Goal: Task Accomplishment & Management: Manage account settings

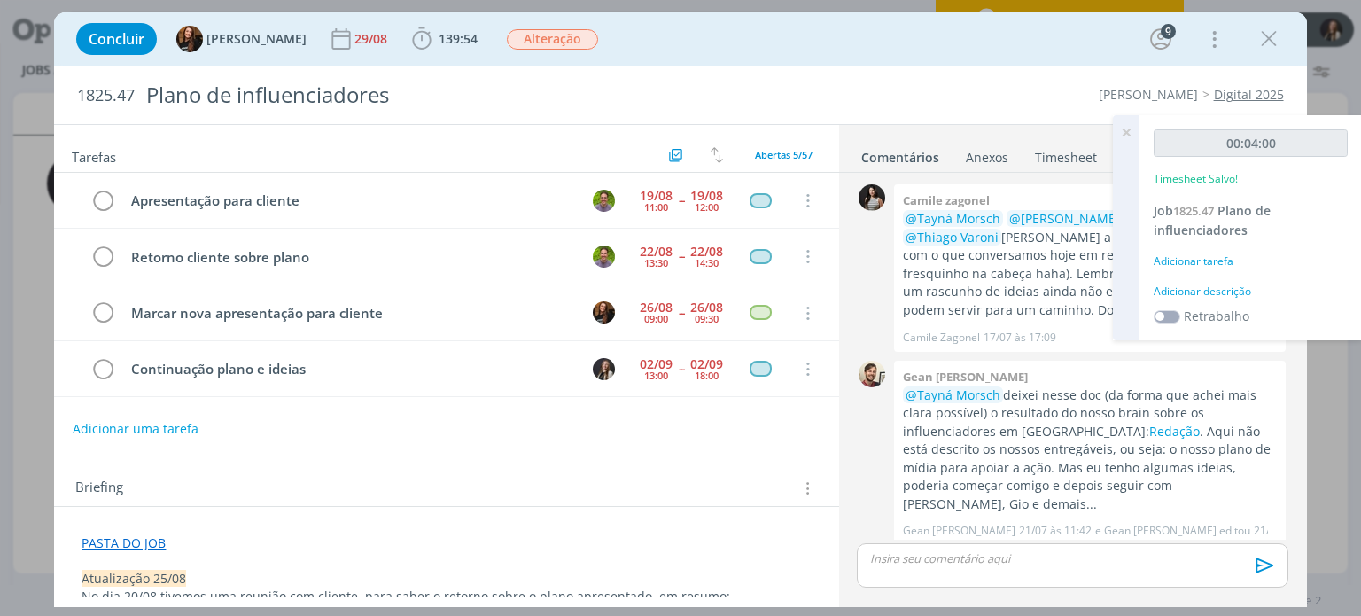
scroll to position [701, 0]
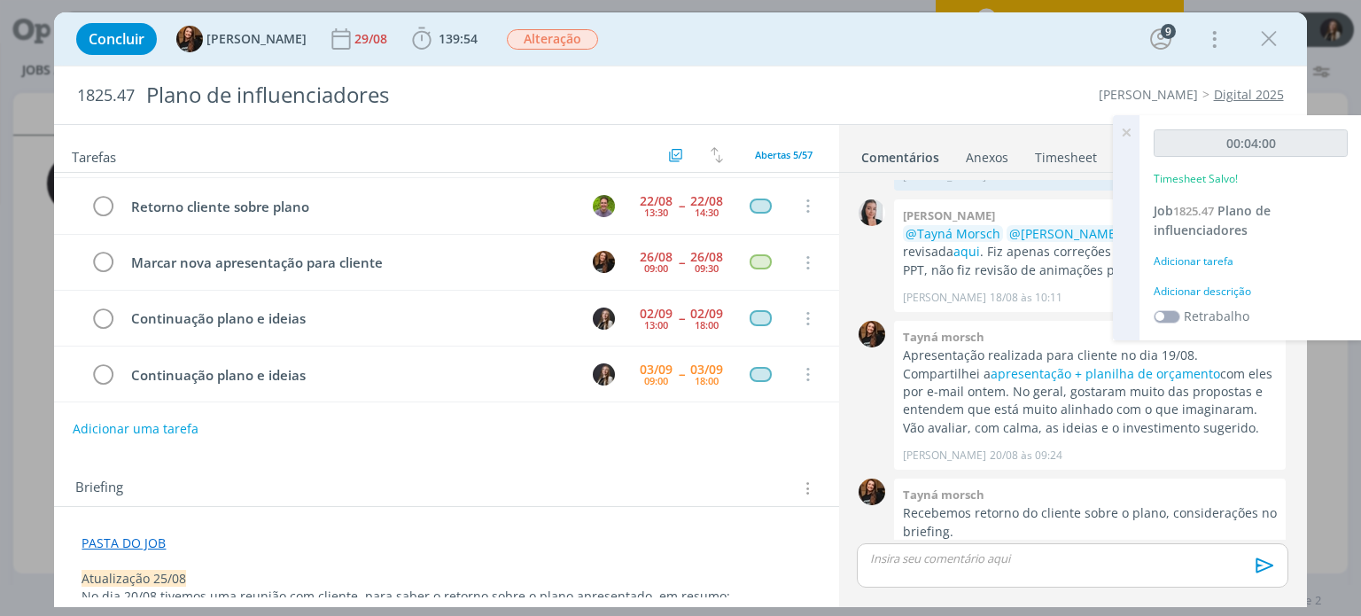
click at [1132, 129] on icon at bounding box center [1126, 132] width 32 height 35
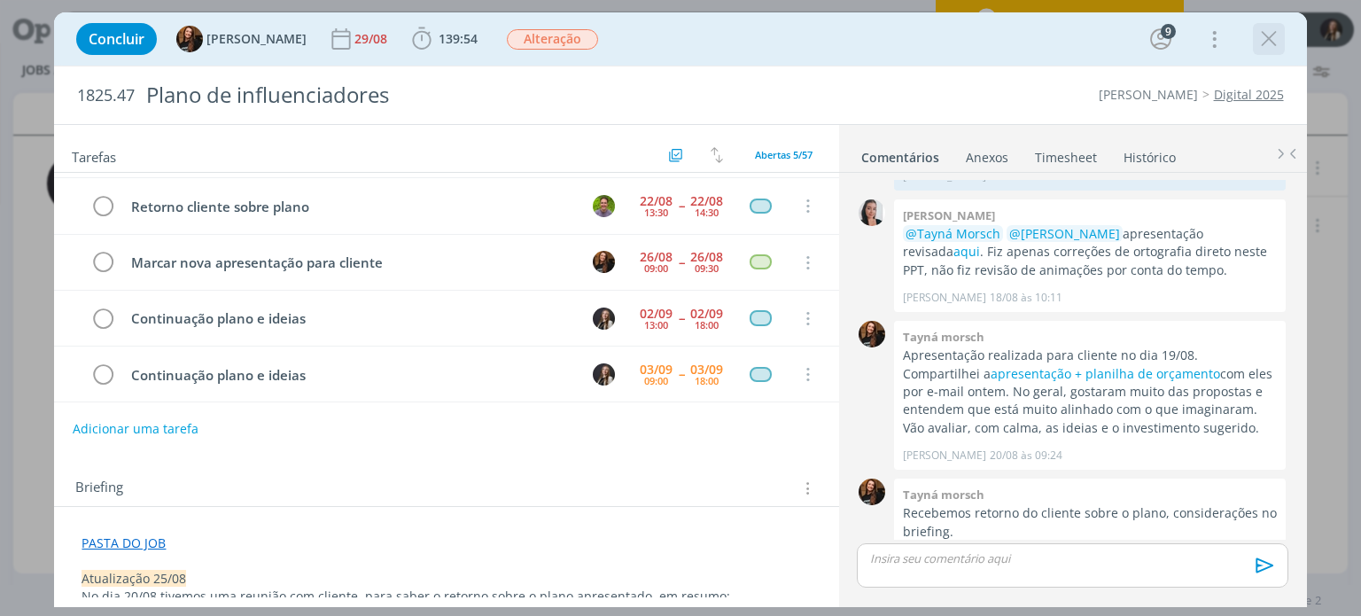
click at [1273, 32] on icon "dialog" at bounding box center [1268, 39] width 27 height 27
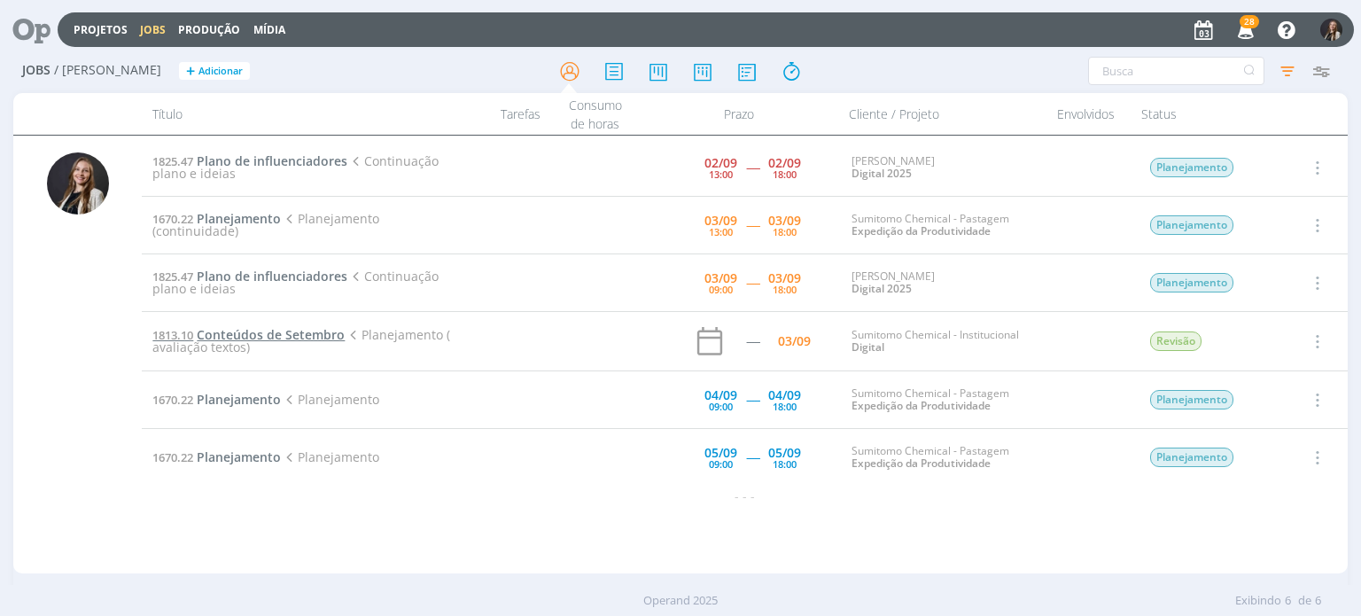
click at [264, 336] on span "Conteúdos de Setembro" at bounding box center [271, 334] width 148 height 17
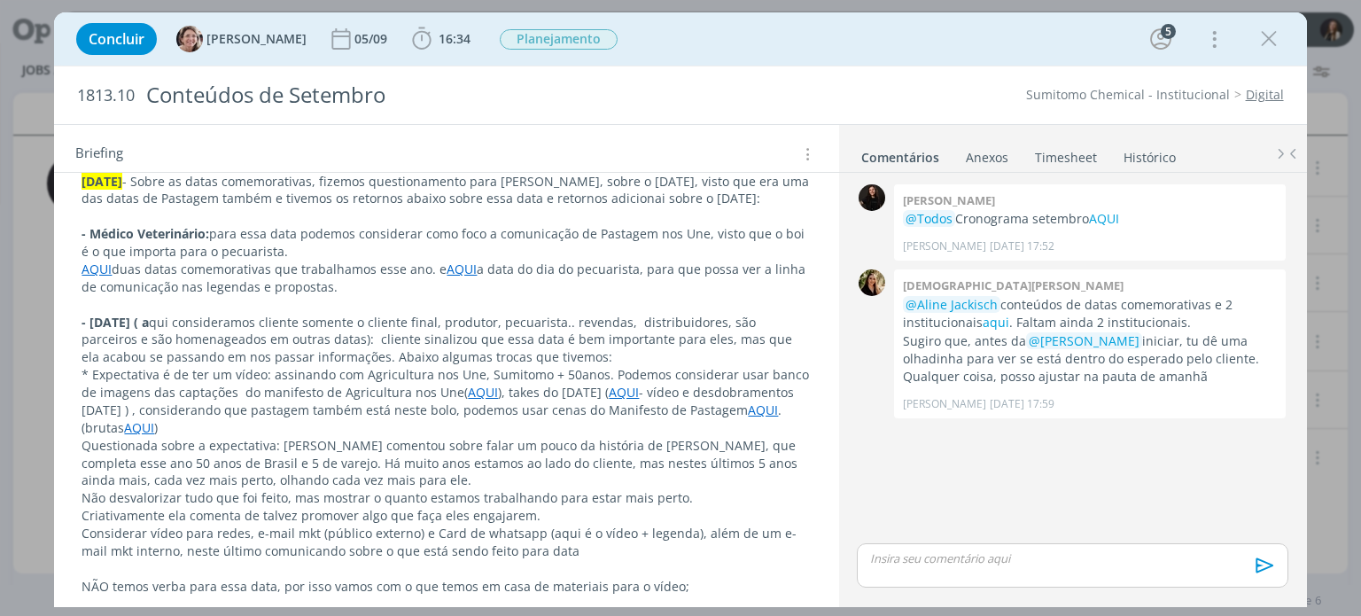
scroll to position [443, 0]
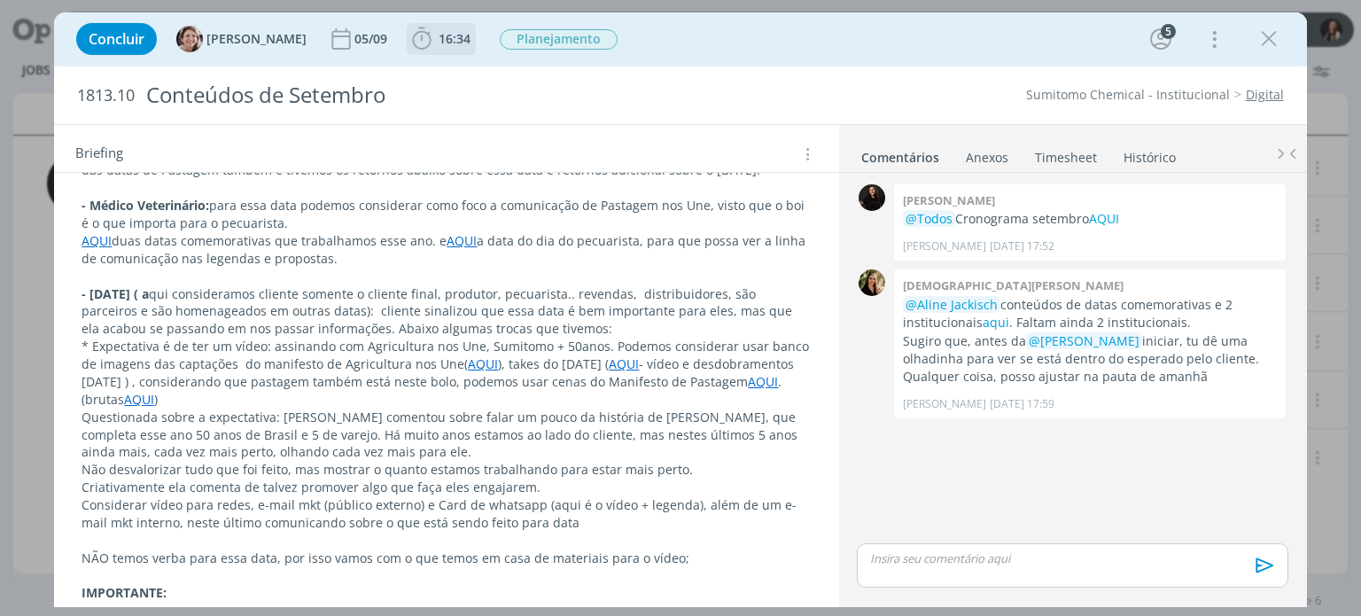
click at [439, 41] on span "16:34" at bounding box center [455, 38] width 32 height 17
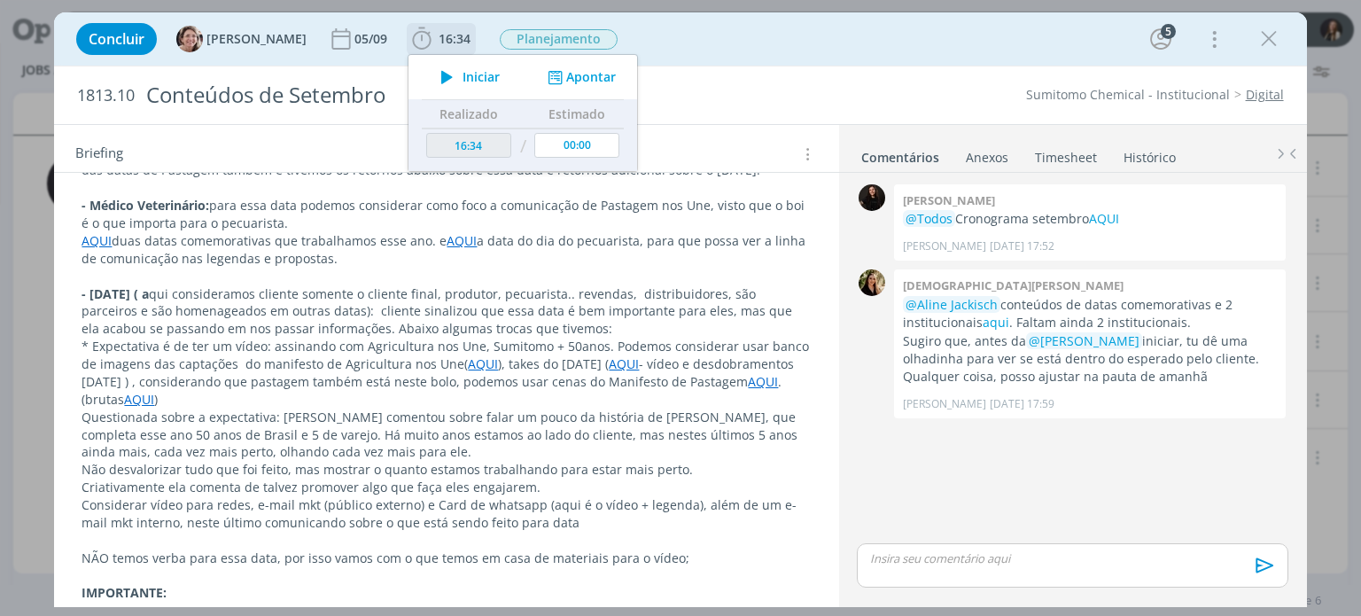
click at [434, 72] on icon "dialog" at bounding box center [446, 77] width 31 height 23
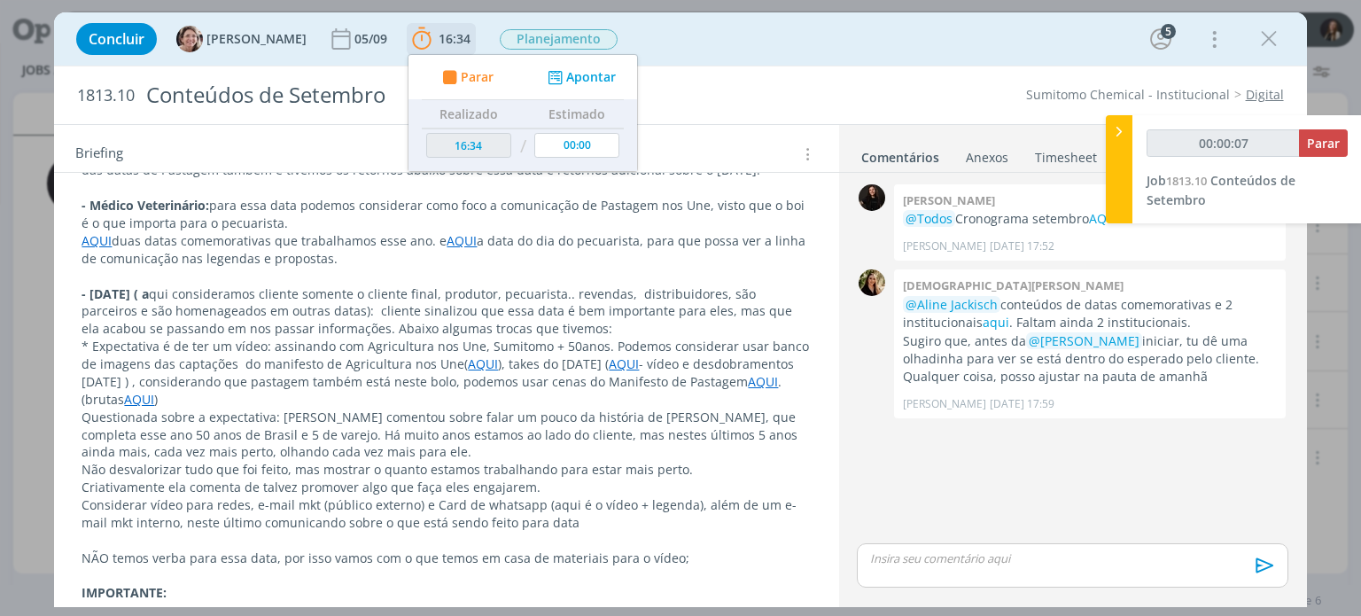
click at [410, 31] on icon "dialog" at bounding box center [421, 39] width 27 height 27
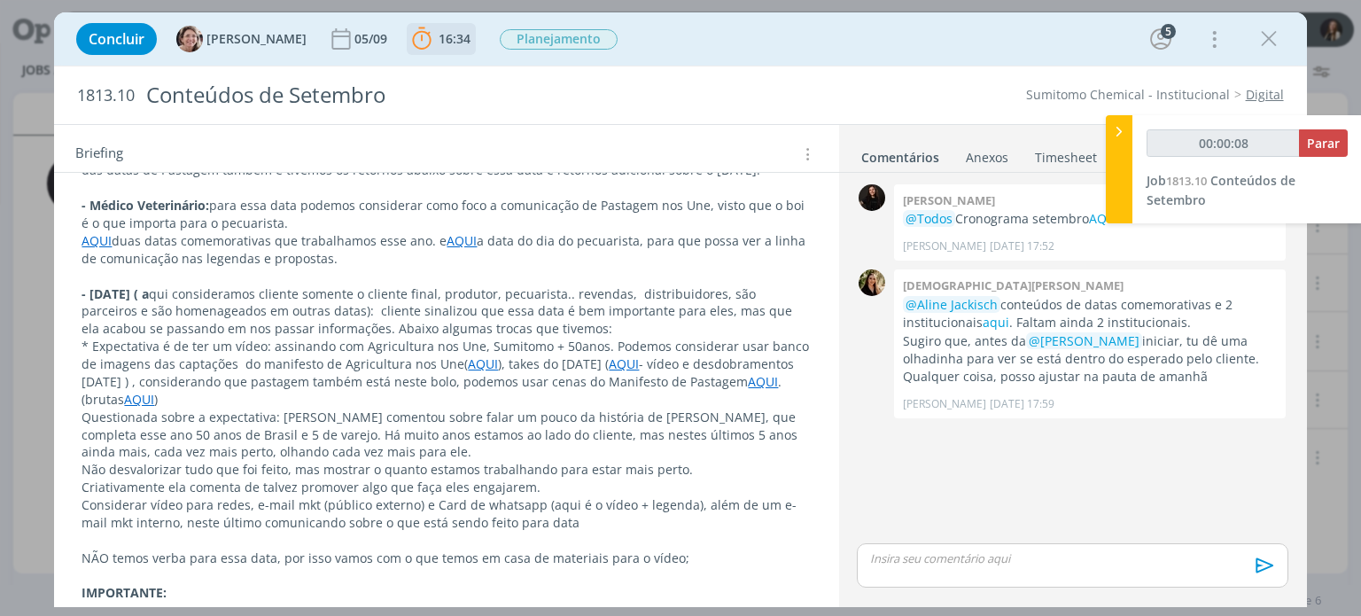
click at [415, 39] on icon "dialog" at bounding box center [421, 39] width 27 height 27
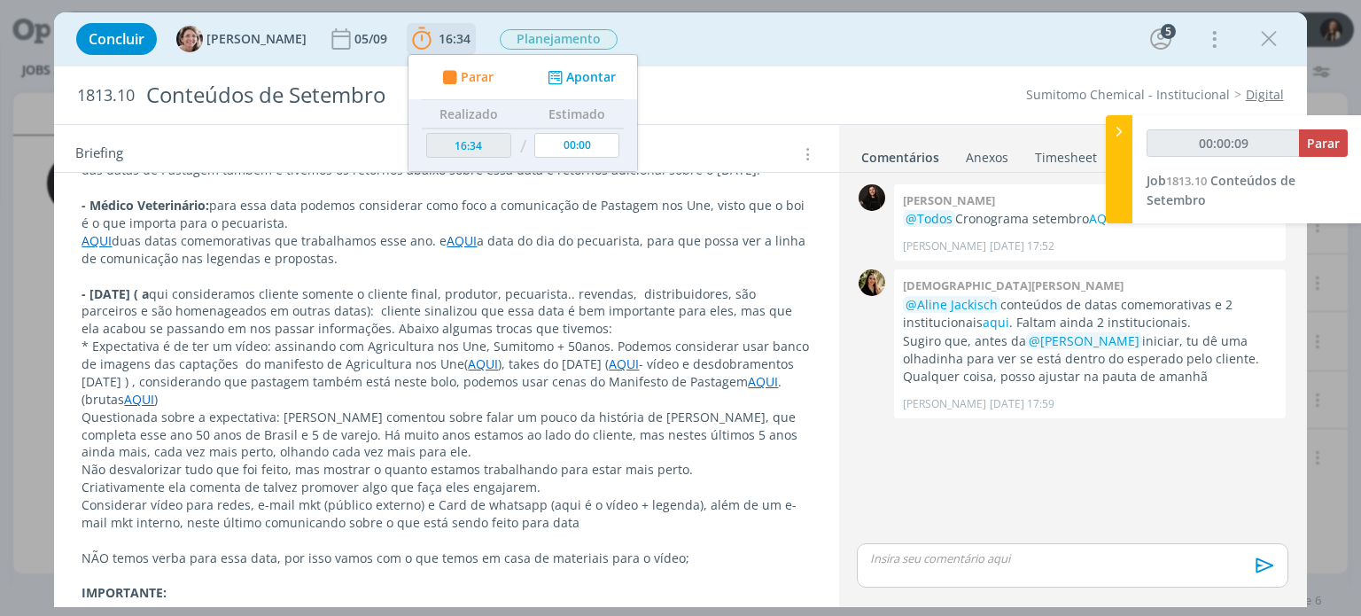
click at [544, 79] on icon "dialog" at bounding box center [555, 77] width 22 height 17
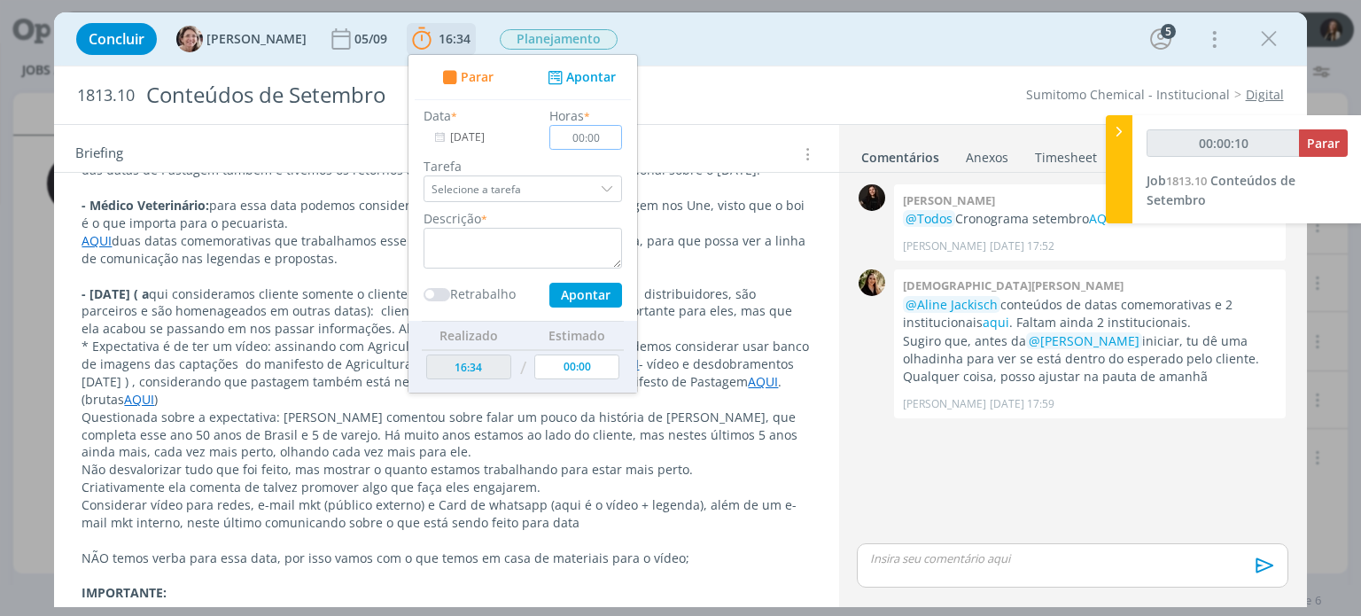
type input "00:00:11"
type input "00:05"
type input "00:00:12"
type input "00:05"
click at [529, 239] on textarea "dialog" at bounding box center [523, 248] width 198 height 41
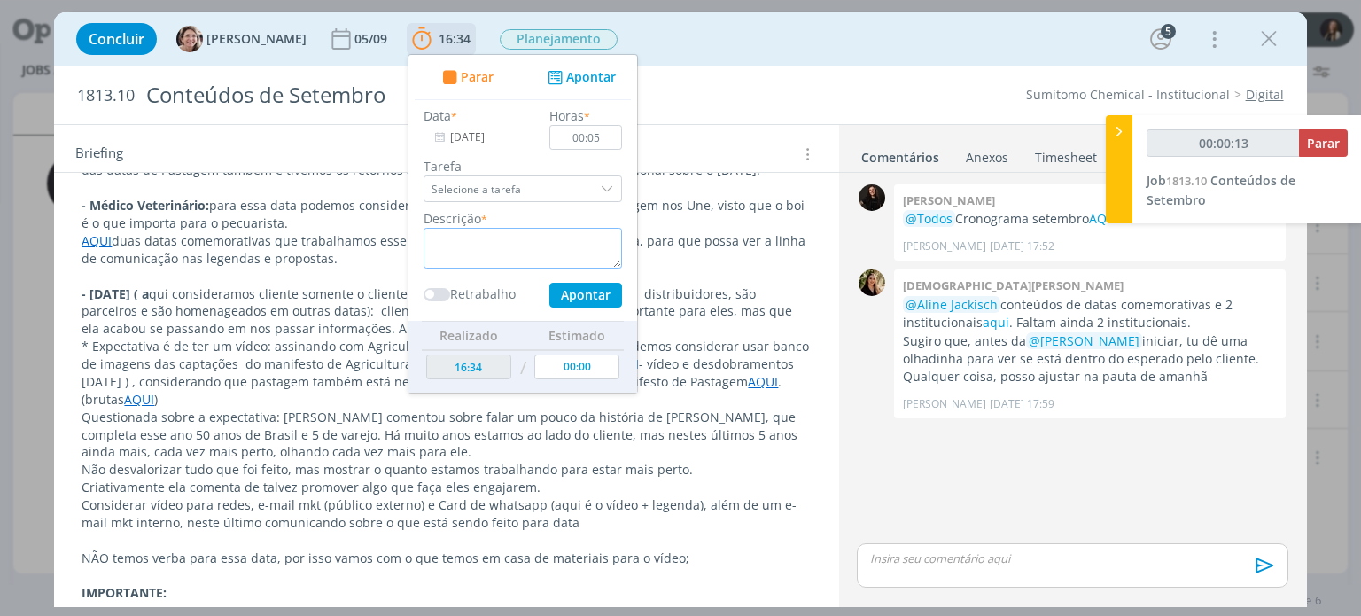
type input "00:00:14"
type textarea "orienta"
type input "00:00:15"
type textarea "orientaçãon"
type input "00:00:16"
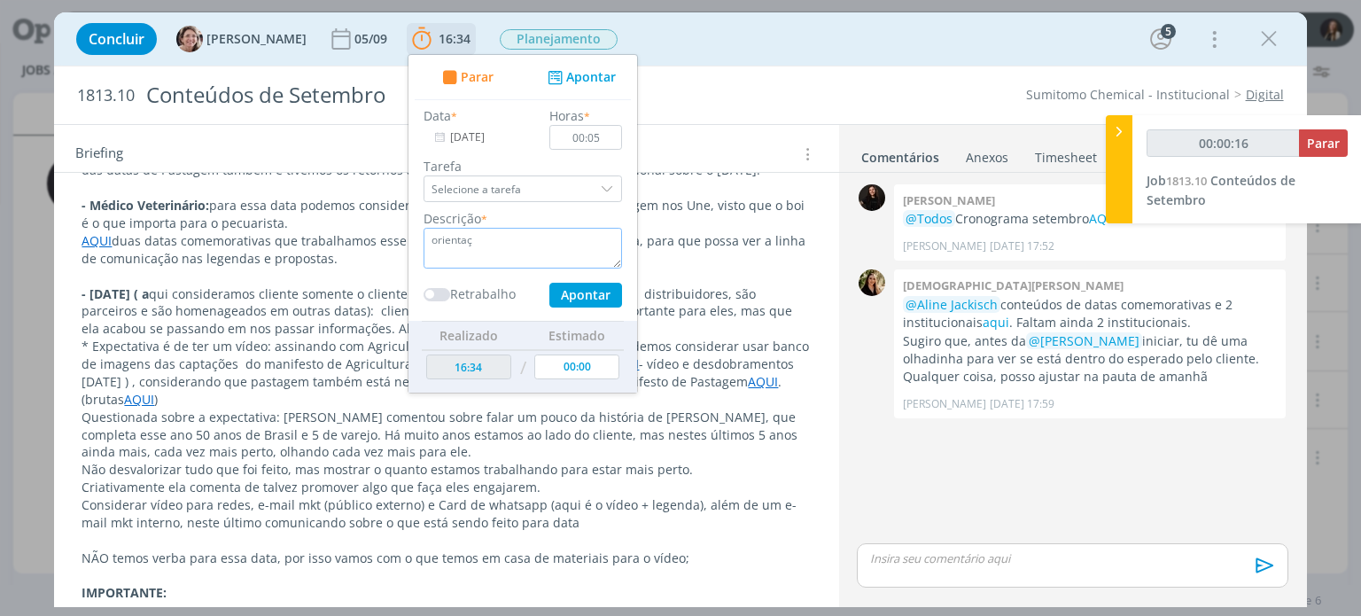
type textarea "orienta"
type input "00:00:17"
type textarea "o"
type input "00:00:18"
type textarea "alinhame"
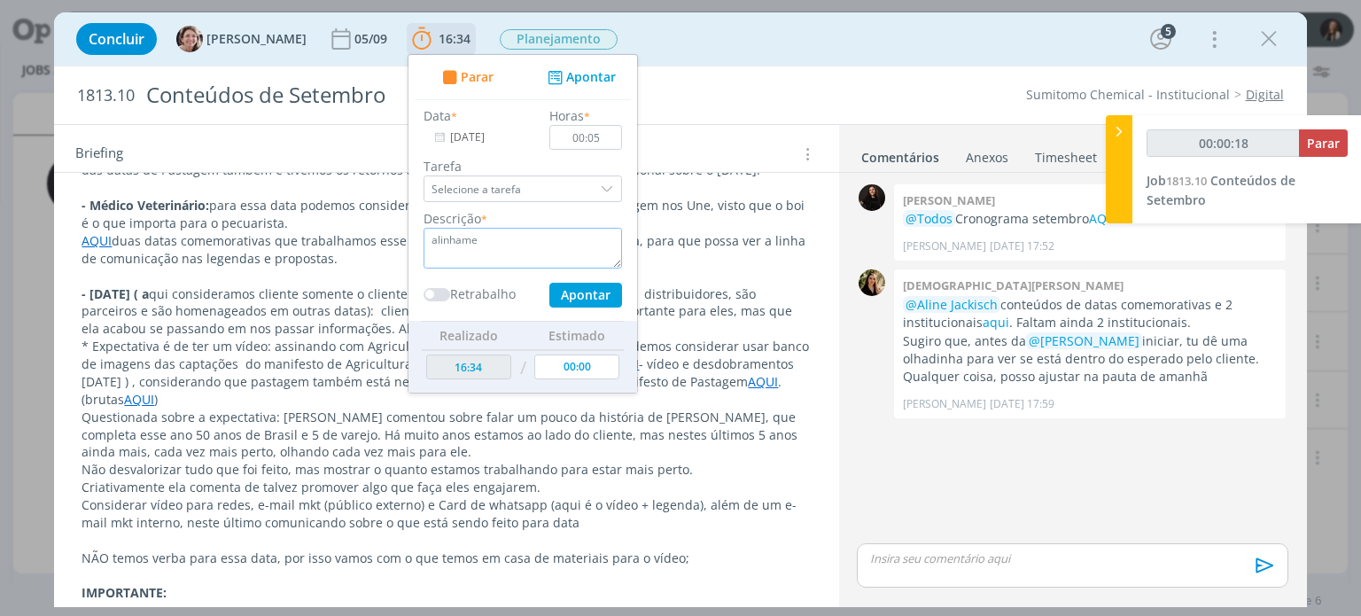
type input "00:00:19"
type textarea "alinhamentos com"
type input "00:00:20"
type textarea "alinhamentos com atendiu"
type input "00:00:21"
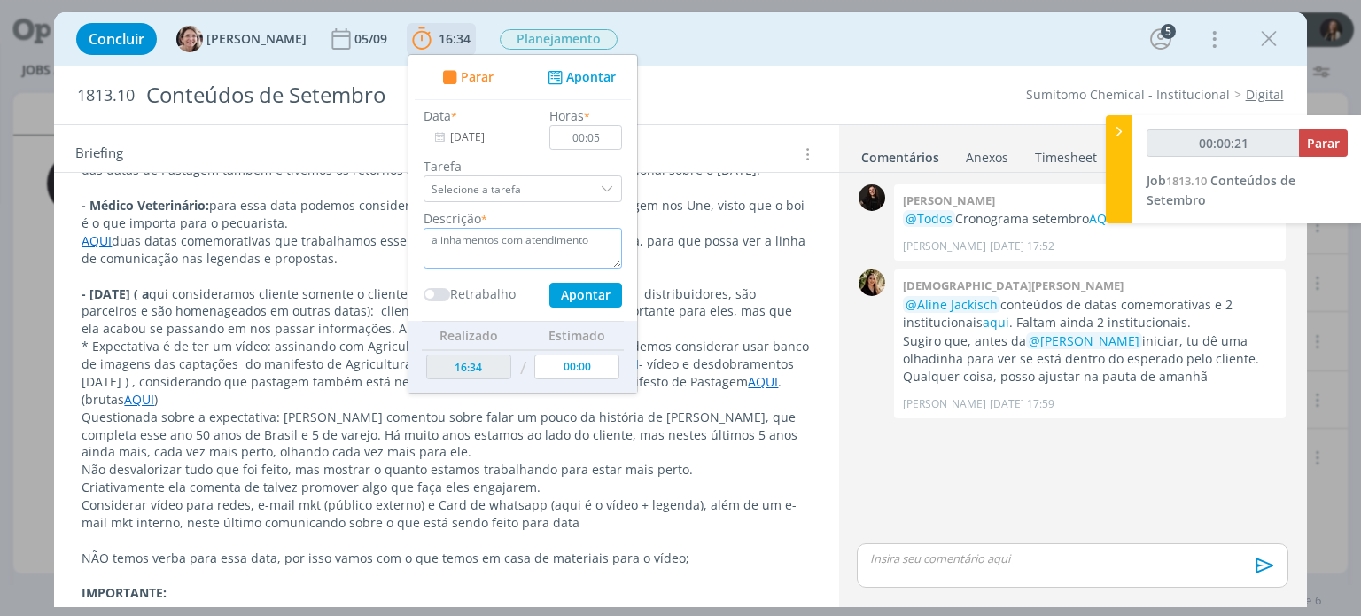
type textarea "alinhamentos com atendimento"
type input "00:00:22"
type textarea "alinhamentos com atendimento sobre a d"
type input "00:00:23"
type textarea "alinhamentos com atendimento sobre a demanda"
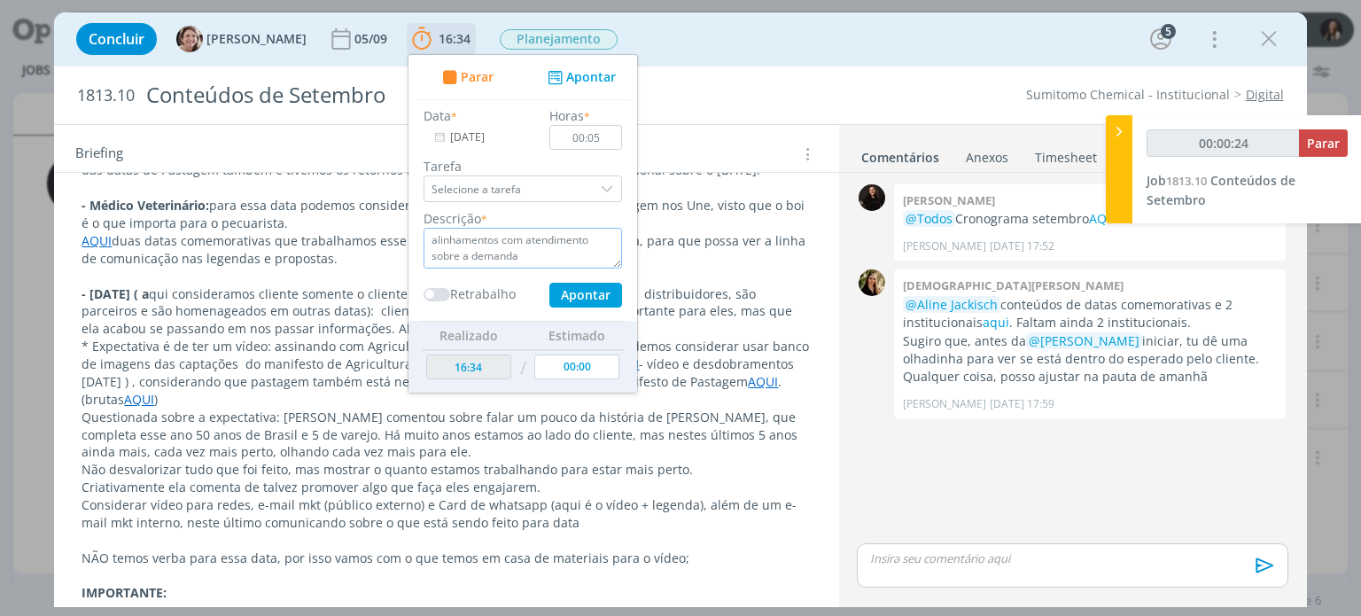
type input "00:00:25"
type textarea "alinhamentos com atendimento sobre a demanda"
click at [576, 190] on input "Selecione a tarefa" at bounding box center [523, 188] width 198 height 27
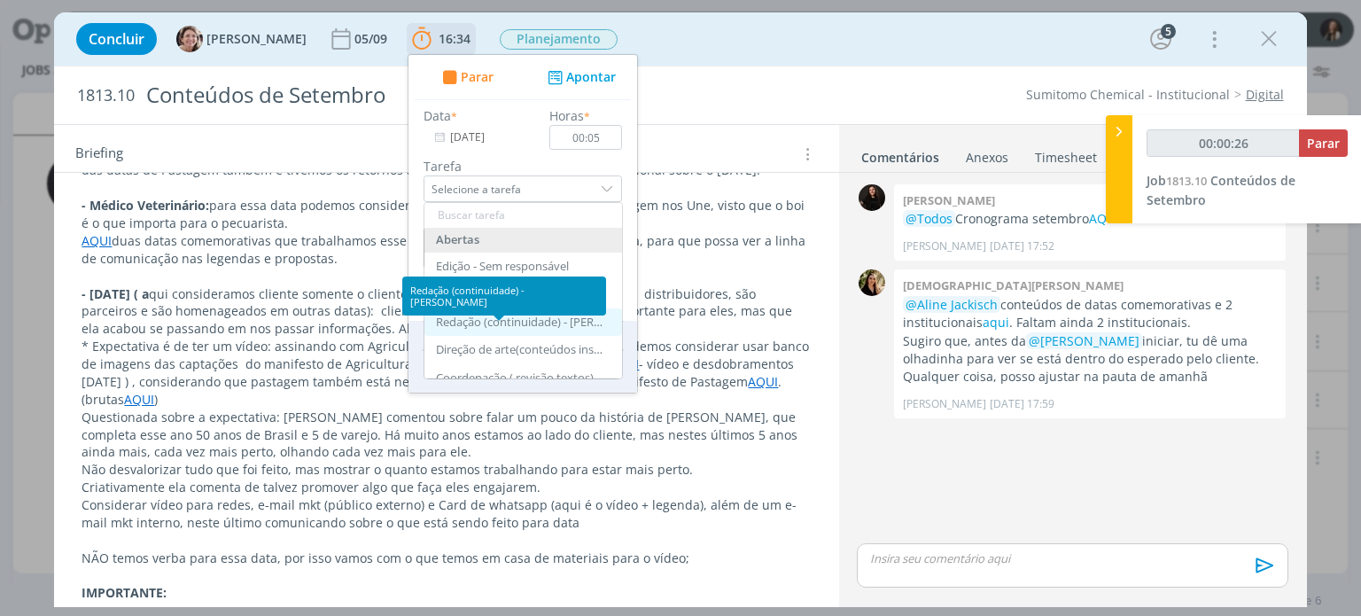
scroll to position [89, 0]
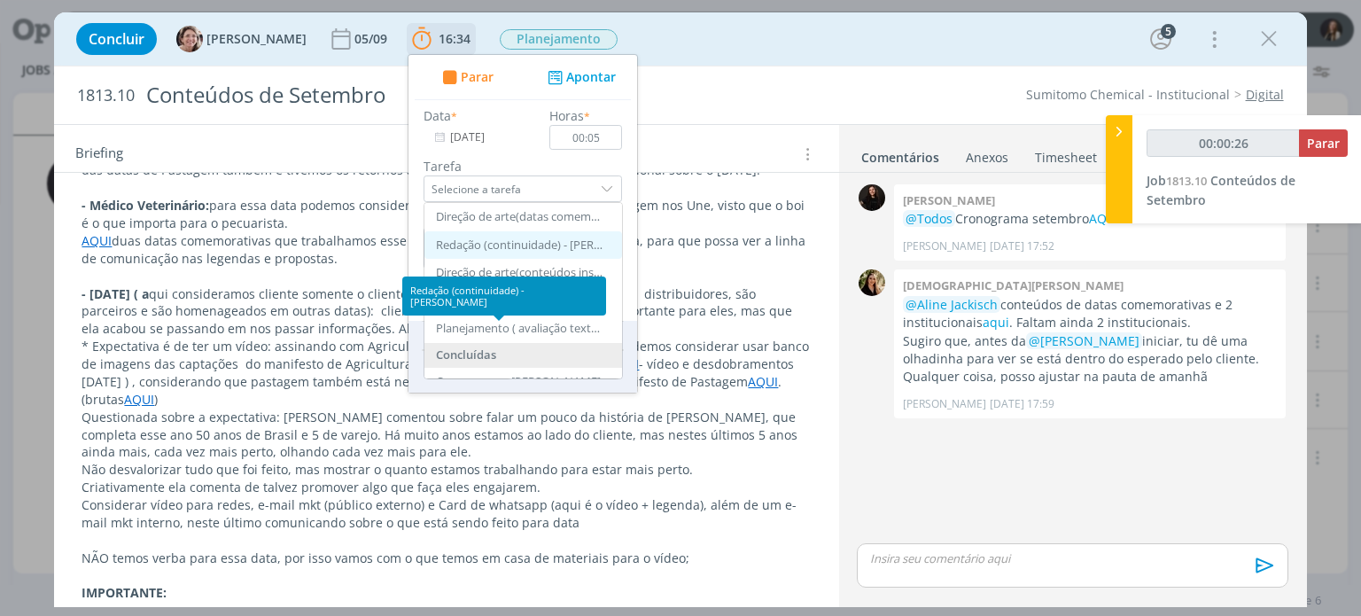
type input "00:00:27"
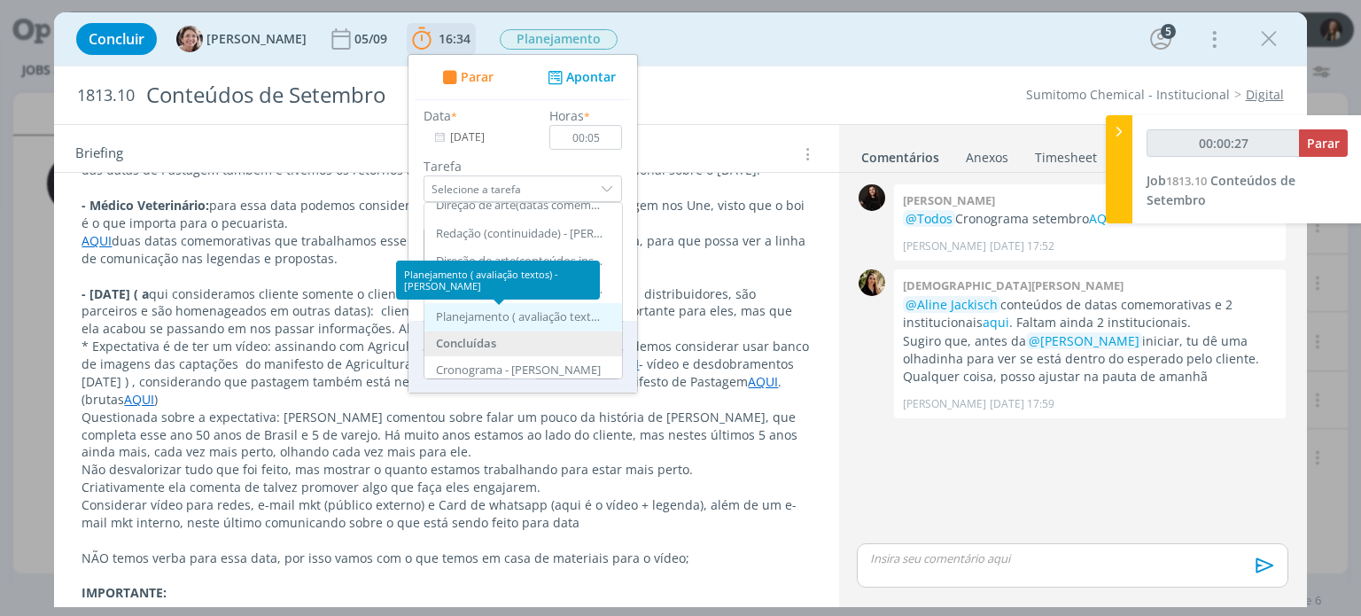
click at [482, 314] on div "Planejamento ( avaliação textos) - Lílian Fengler" at bounding box center [520, 317] width 168 height 14
type input "Planejamento ( avaliação textos)"
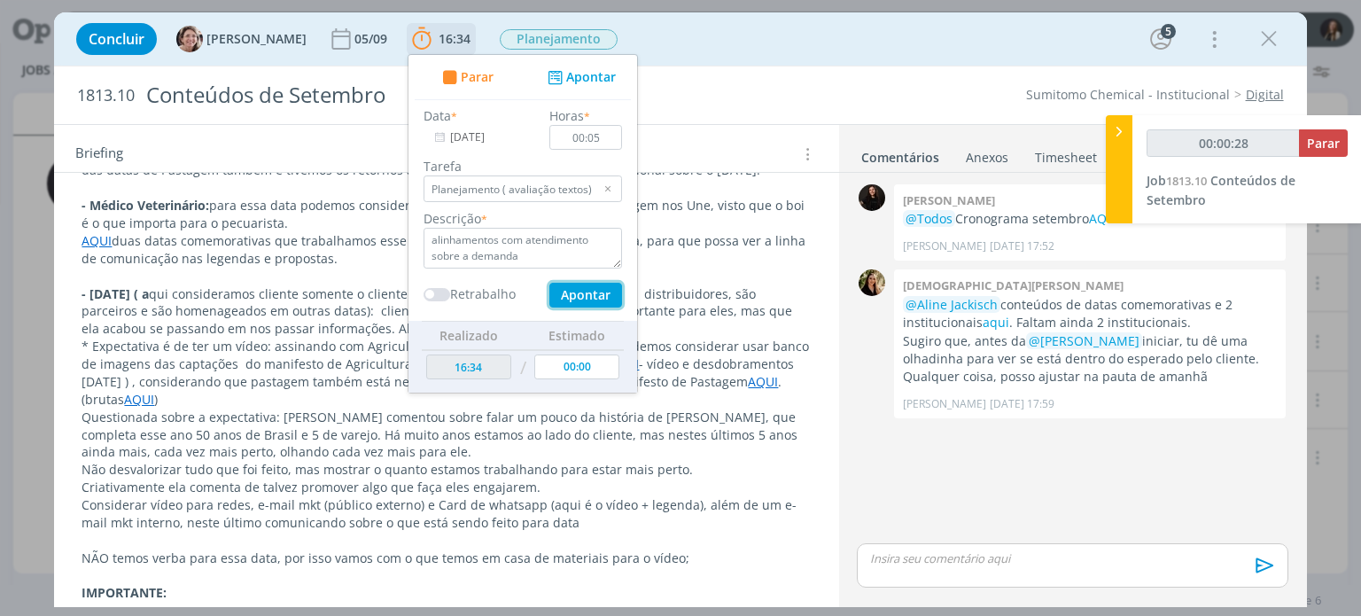
click at [571, 294] on button "Apontar" at bounding box center [585, 295] width 73 height 25
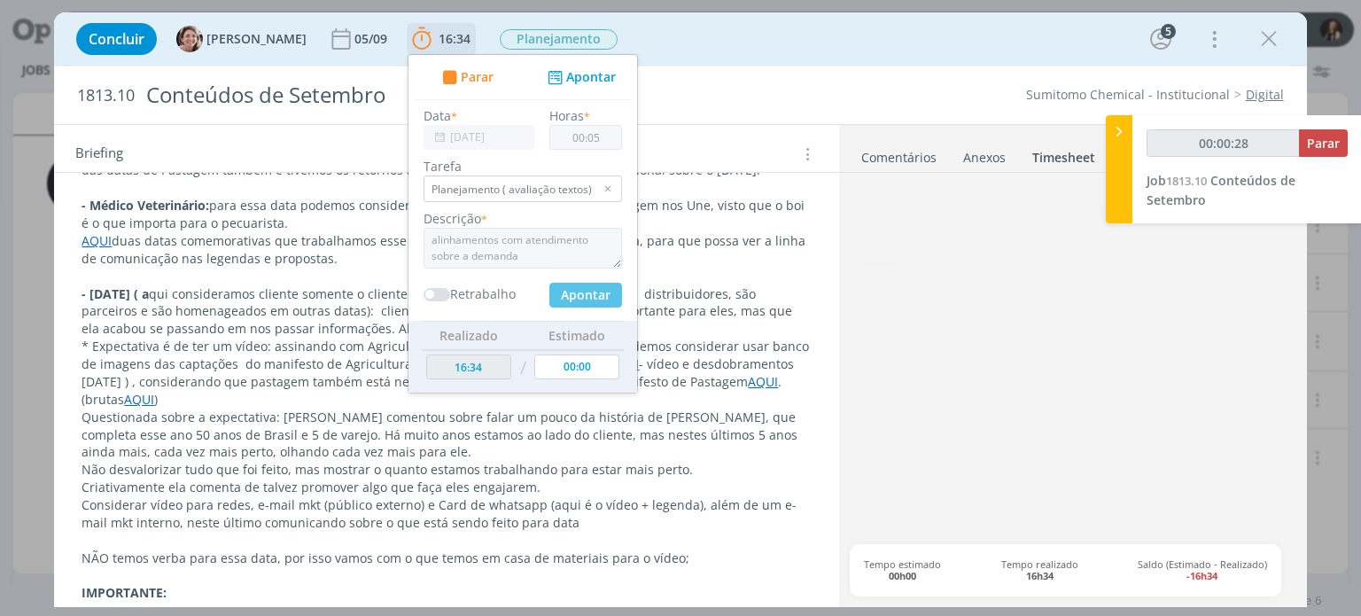
type input "00:00:29"
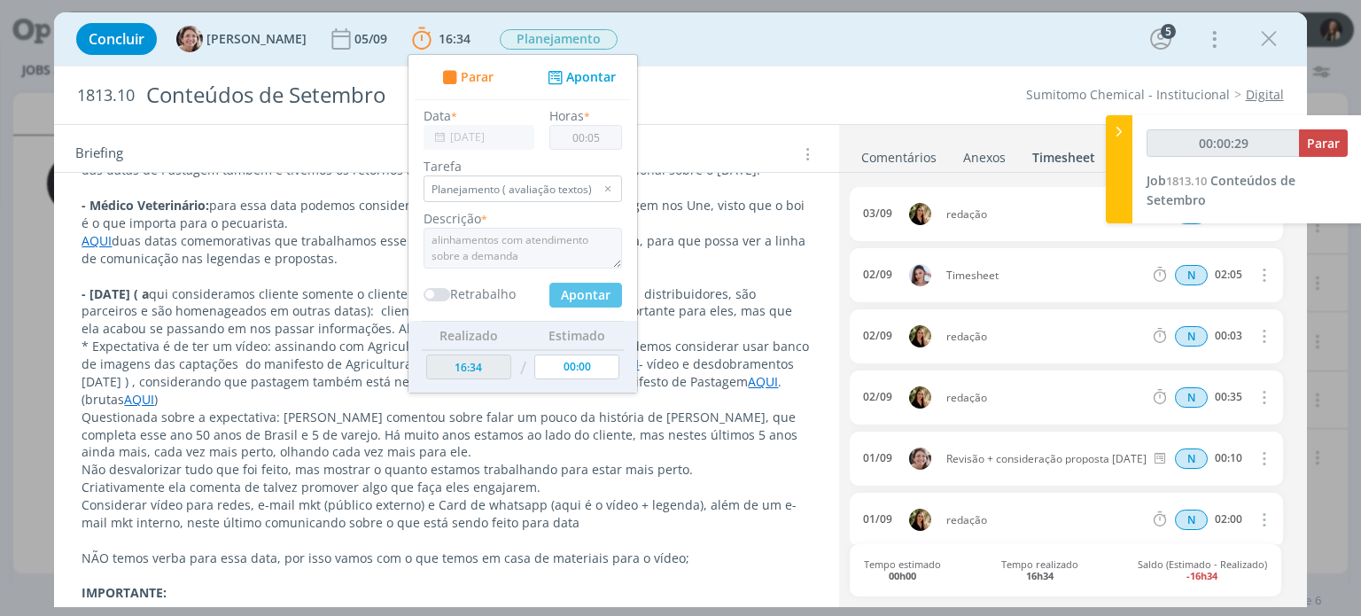
type input "16:39"
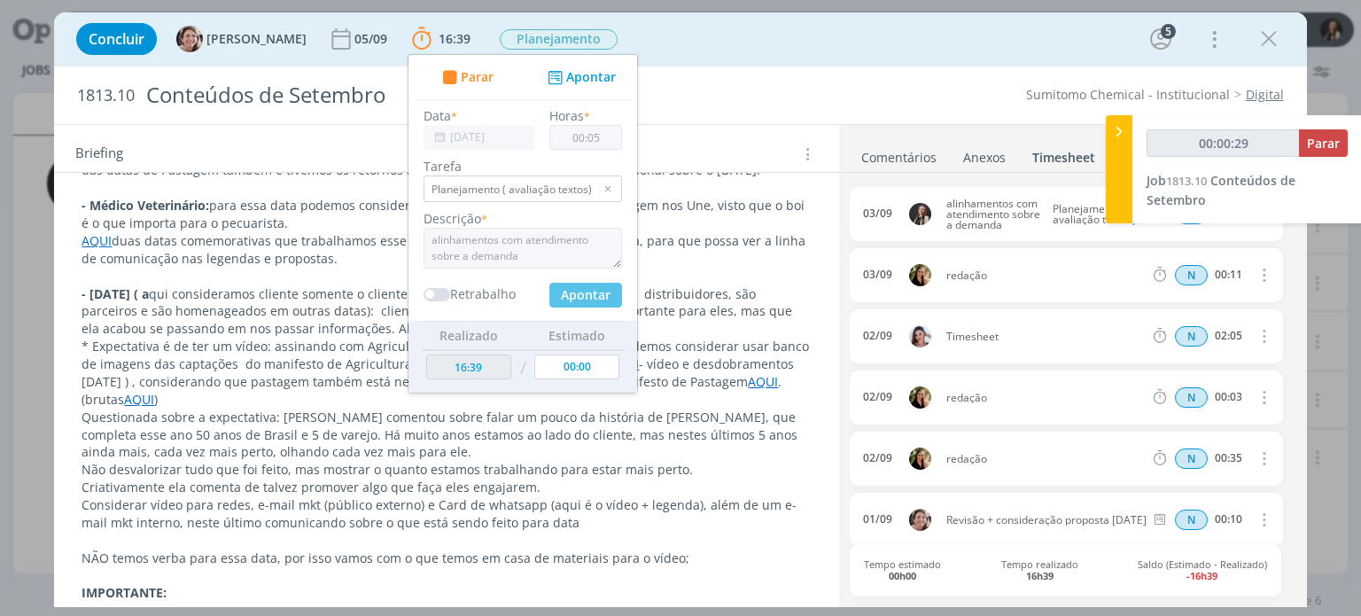
type input "00:00"
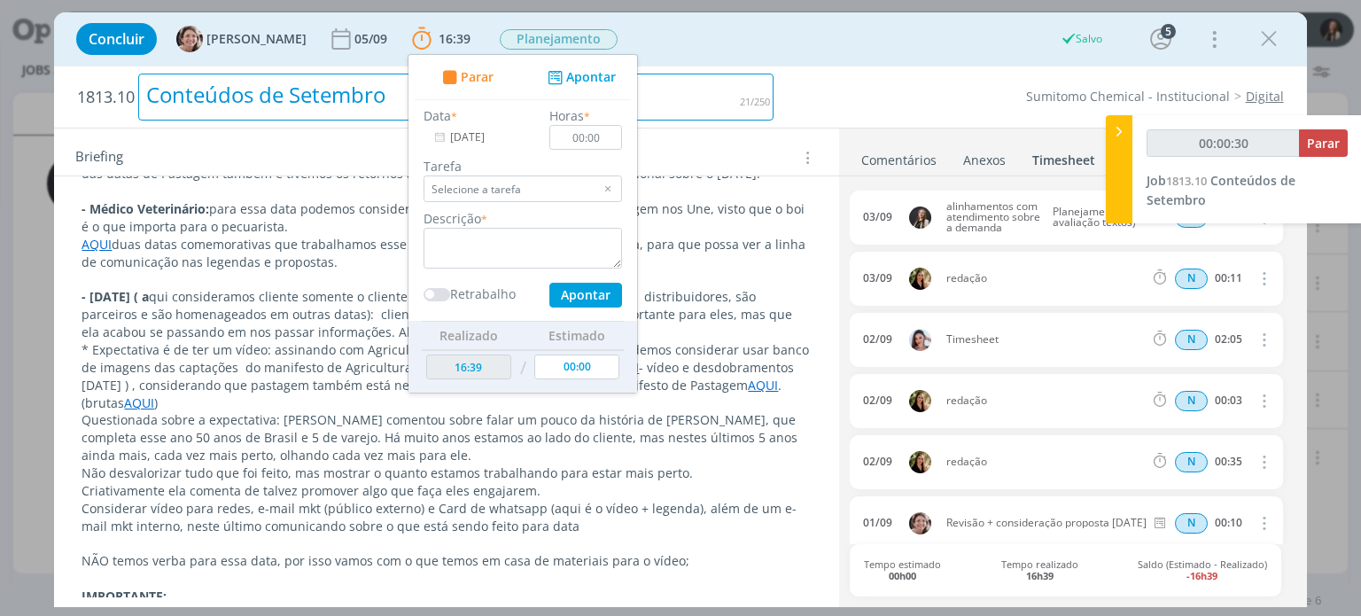
click at [776, 89] on div "1813.10 Conteúdos de Setembro" at bounding box center [425, 96] width 714 height 61
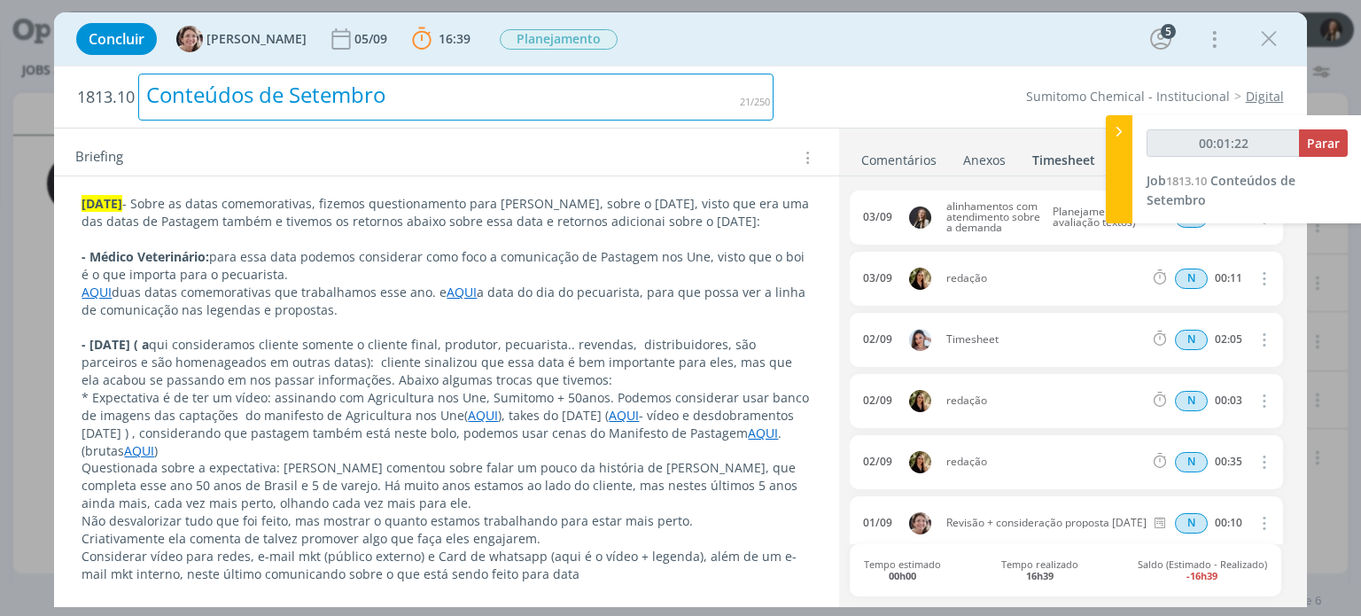
scroll to position [266, 0]
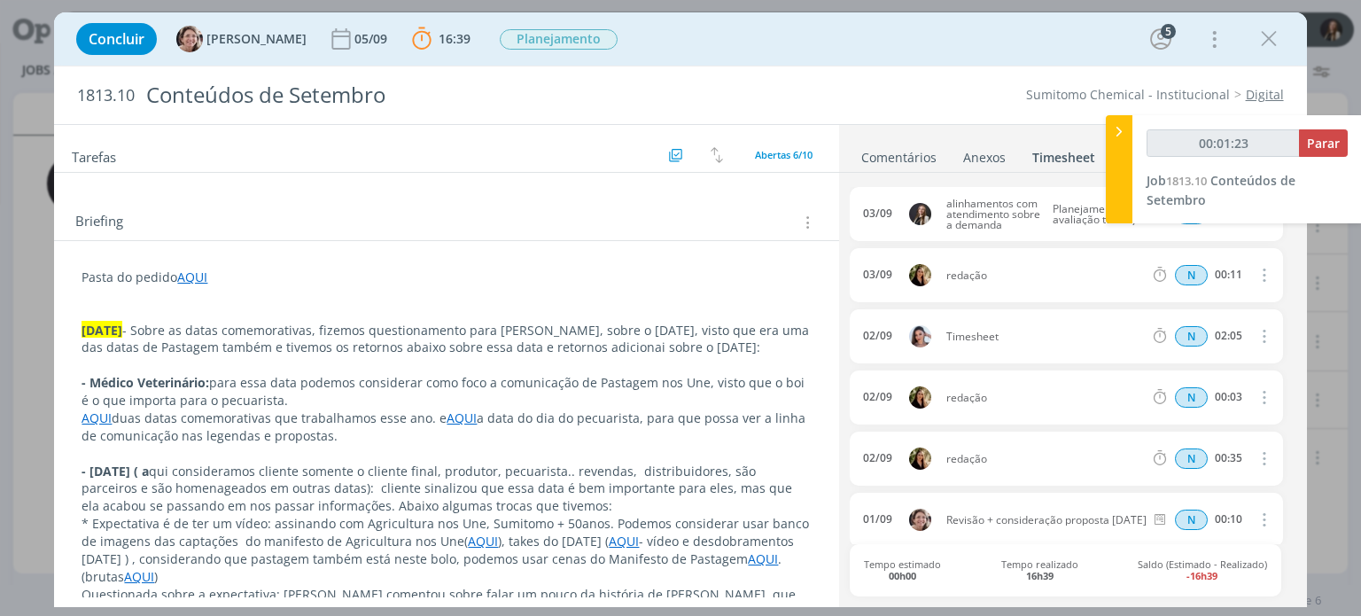
click at [97, 426] on link "AQUI" at bounding box center [97, 417] width 30 height 17
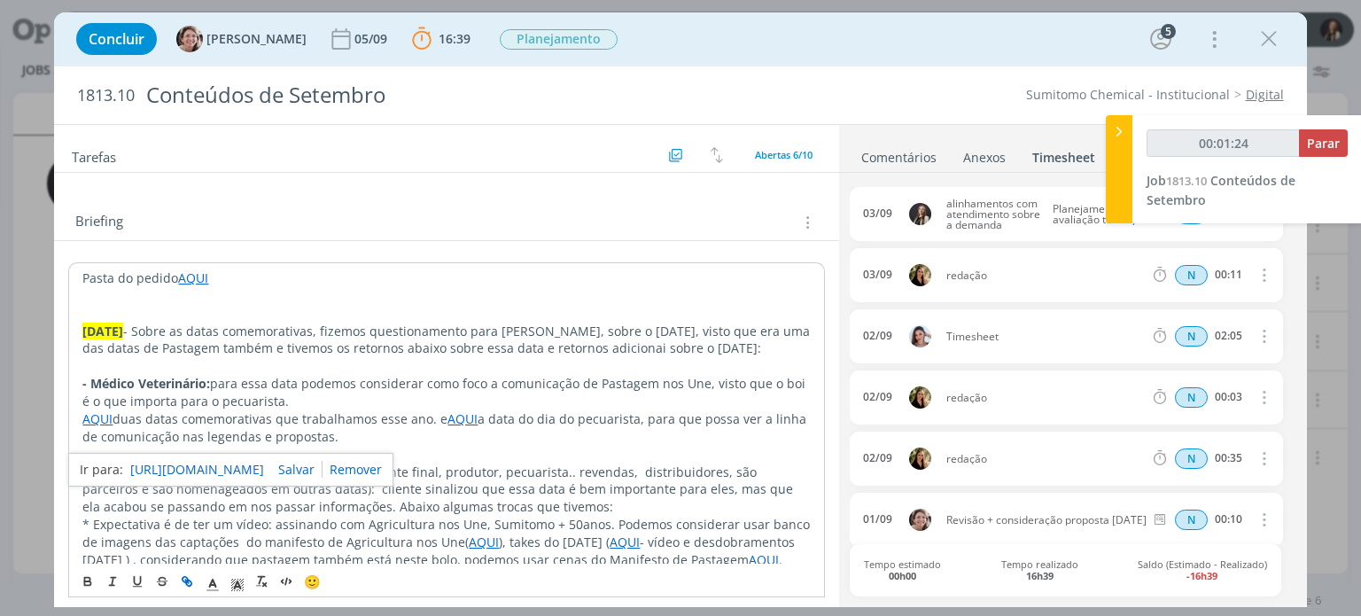
click at [177, 463] on link "https://sobeae.sharepoint.com/:f:/s/SOBEAE/ElRu9uWwPvZImqZsH1RVjmsB1XAc6ZztCZJN…" at bounding box center [197, 469] width 134 height 23
click at [549, 463] on p "dialog" at bounding box center [445, 455] width 727 height 18
click at [460, 427] on link "AQUI" at bounding box center [462, 418] width 30 height 17
click at [471, 470] on link "https://sobeae.sharepoint.com/:f:/s/SOBEAE/EqOUM7el4clGq2Etla6z8ZQBMlWnzWKvoxQO…" at bounding box center [406, 470] width 134 height 23
click at [486, 375] on p "dialog" at bounding box center [445, 366] width 727 height 18
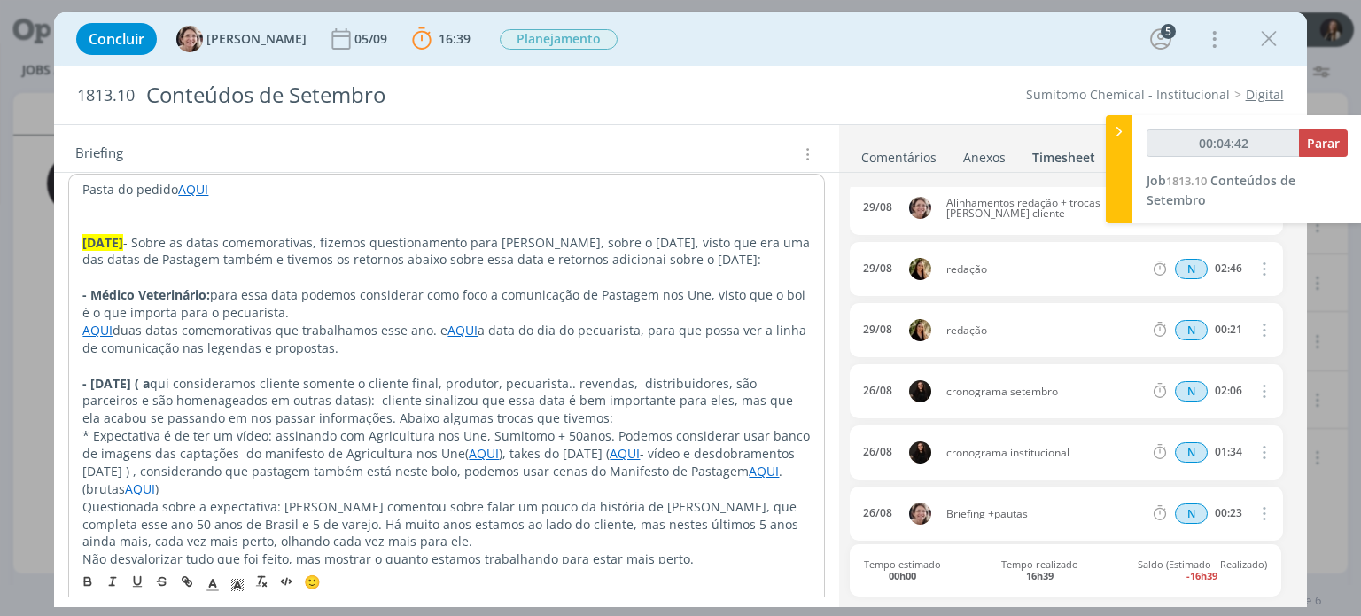
scroll to position [558, 0]
click at [425, 424] on p "- Dia do cliente ( a qui consideramos cliente somente o cliente final, produtor…" at bounding box center [446, 400] width 729 height 53
click at [893, 162] on link "Comentários" at bounding box center [898, 154] width 77 height 26
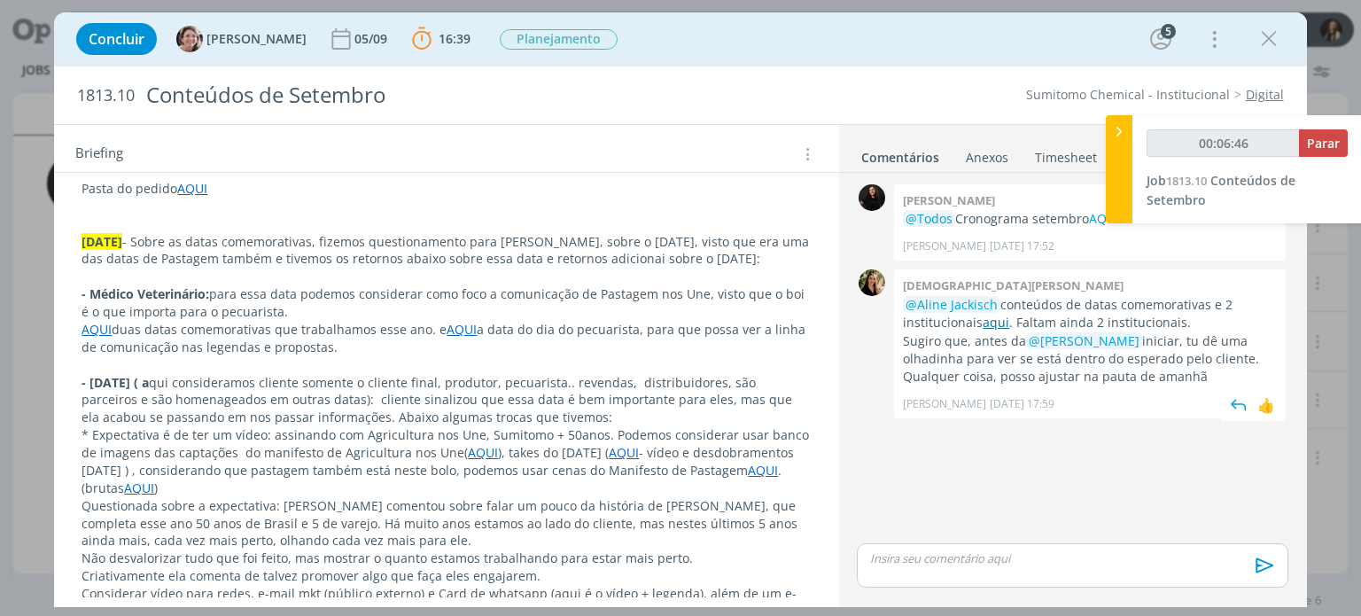
click at [983, 315] on link "aqui" at bounding box center [996, 322] width 27 height 17
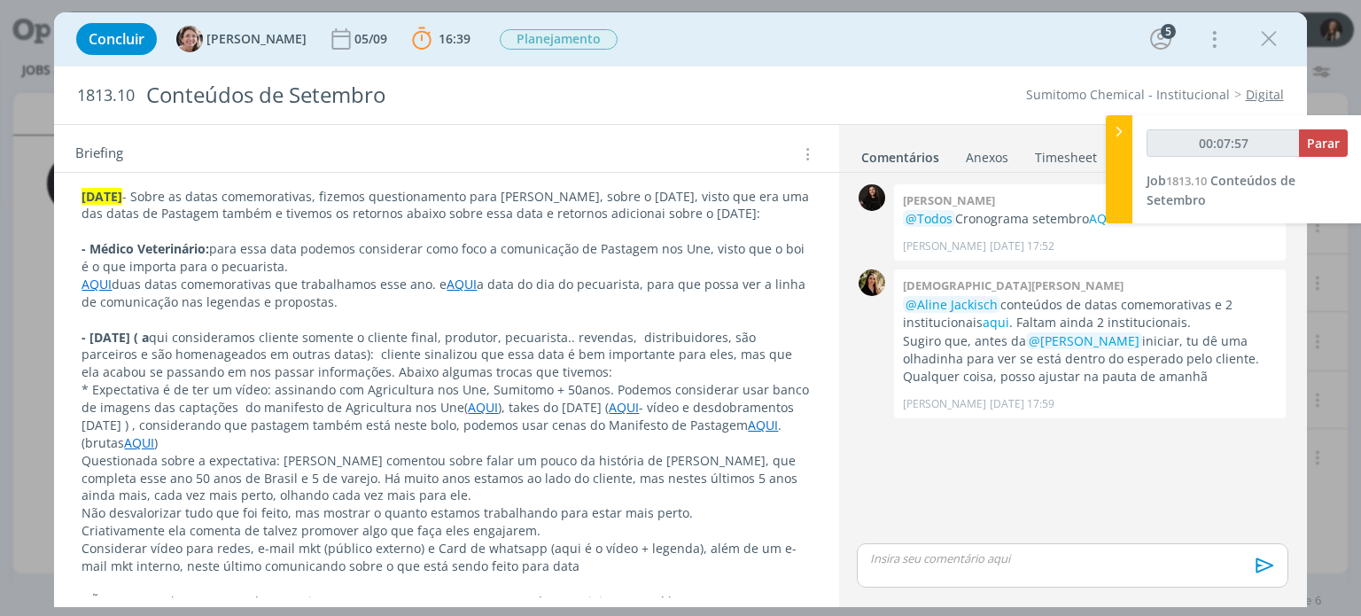
scroll to position [354, 0]
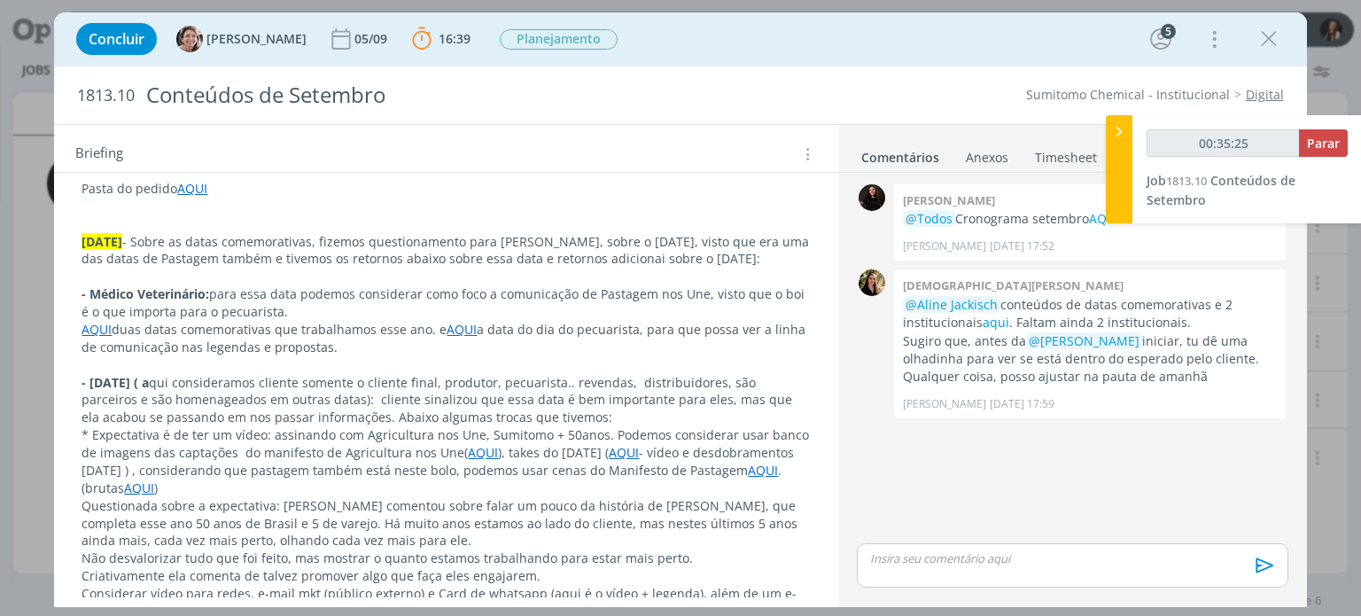
type input "00:36:25"
